Goal: Find specific page/section

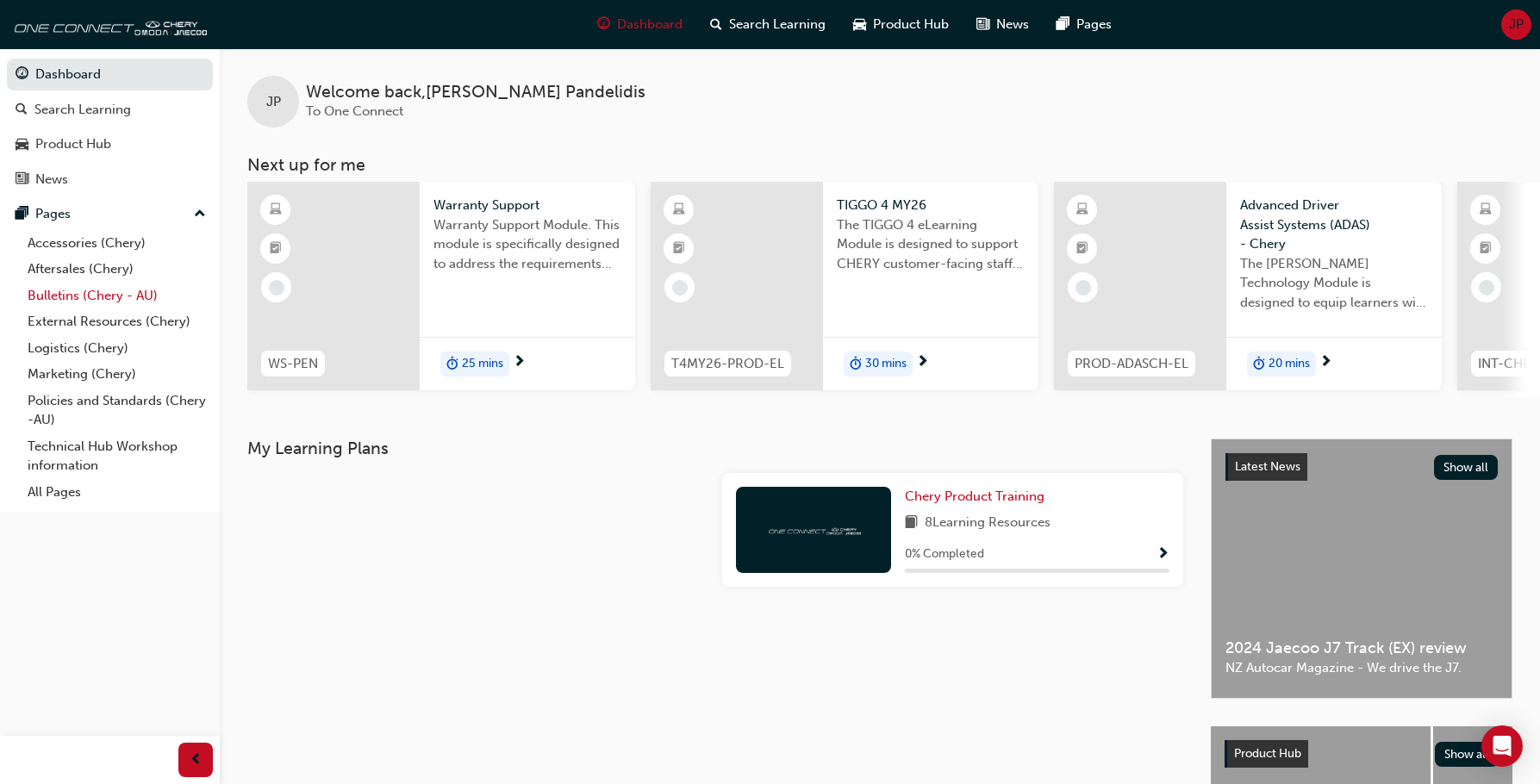
click at [98, 293] on link "Bulletins (Chery - AU)" at bounding box center [117, 296] width 192 height 27
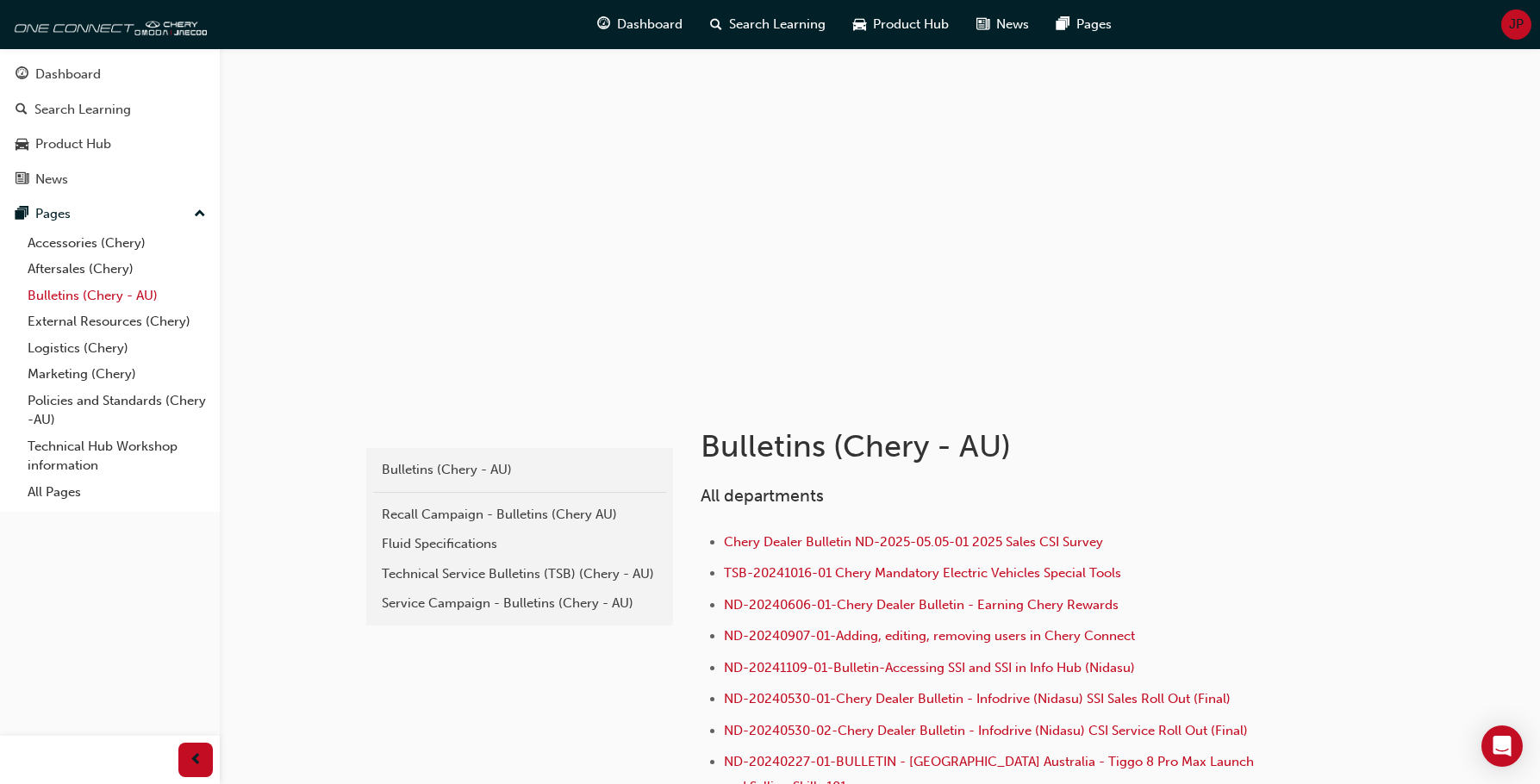
click at [93, 298] on link "Bulletins (Chery - AU)" at bounding box center [117, 296] width 192 height 27
click at [81, 294] on link "Bulletins (Chery - AU)" at bounding box center [117, 296] width 192 height 27
click at [73, 270] on link "Aftersales (Chery)" at bounding box center [117, 269] width 192 height 27
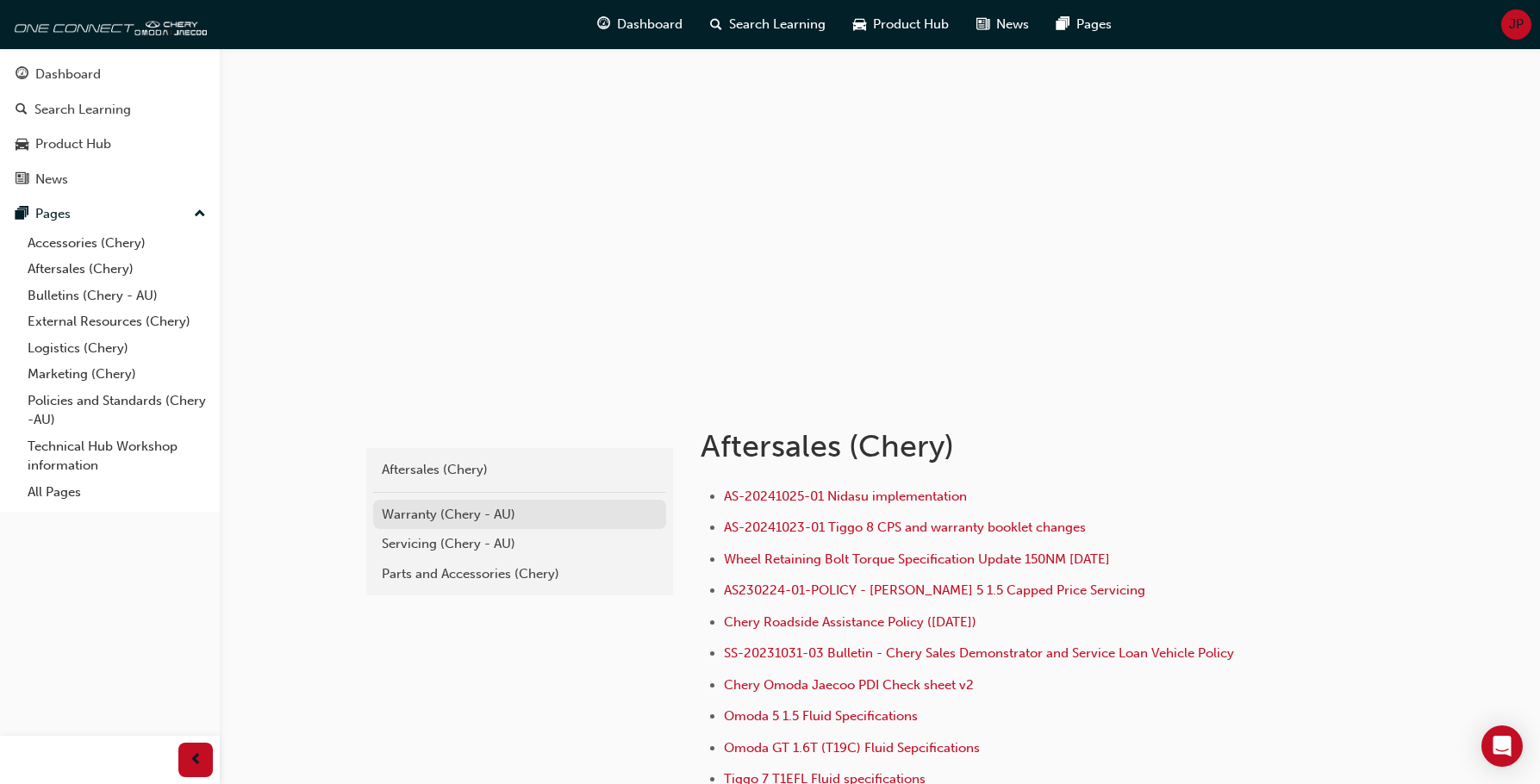
click at [443, 515] on div "Warranty (Chery - AU)" at bounding box center [519, 514] width 275 height 20
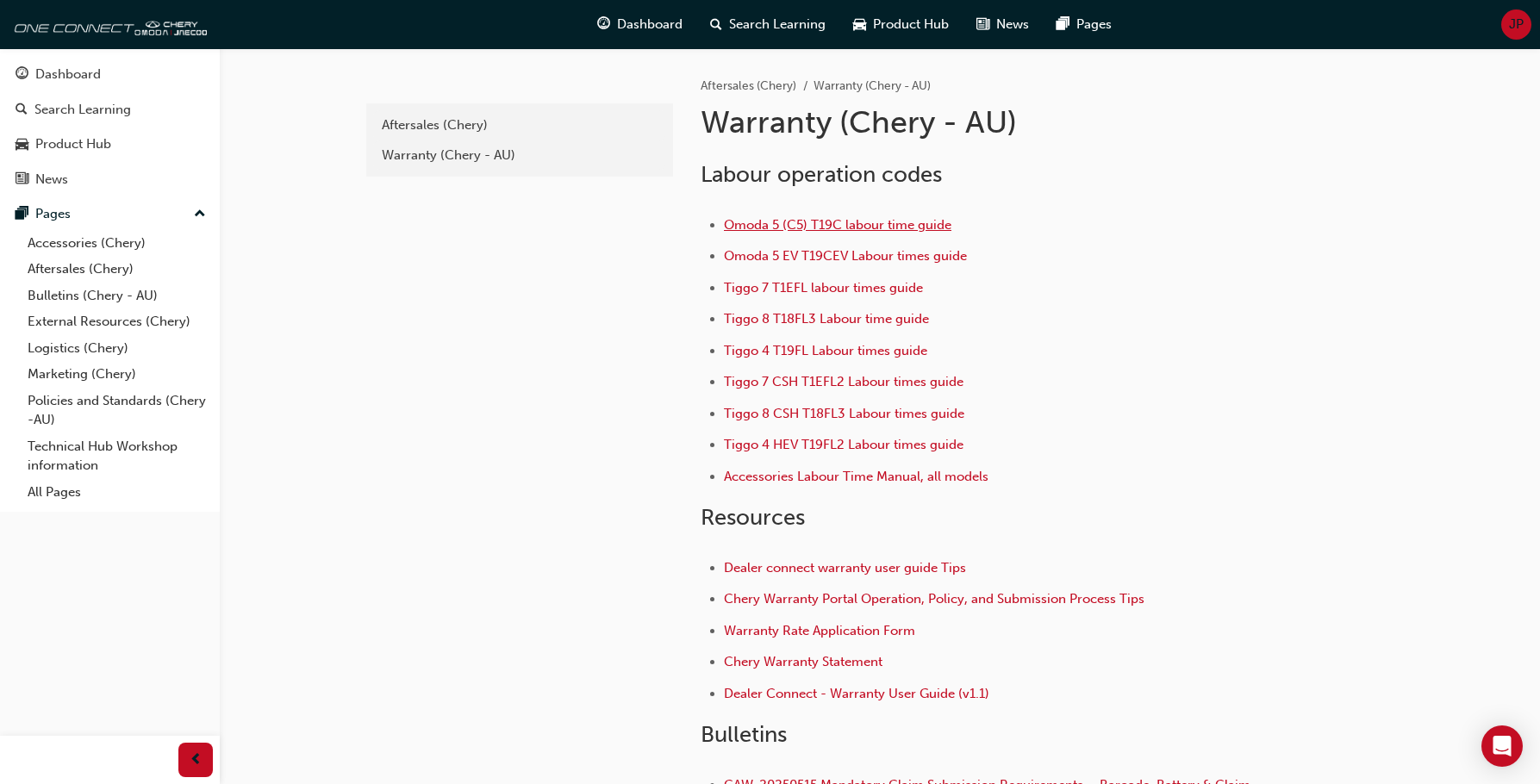
click at [807, 223] on span "Omoda 5 (C5) T19C labour time guide" at bounding box center [838, 225] width 228 height 16
click at [83, 271] on link "Aftersales (Chery)" at bounding box center [117, 269] width 192 height 27
